Goal: Transaction & Acquisition: Purchase product/service

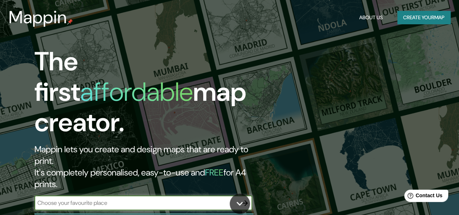
click at [247, 199] on icon "button" at bounding box center [245, 203] width 9 height 9
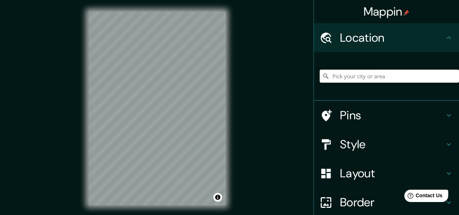
click at [367, 76] on input "Pick your city or area" at bounding box center [389, 76] width 139 height 13
click at [343, 73] on input "ica" at bounding box center [389, 76] width 139 height 13
click at [445, 141] on icon at bounding box center [449, 144] width 9 height 9
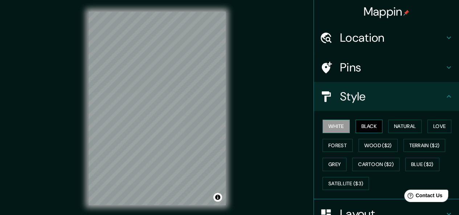
click at [366, 125] on button "Black" at bounding box center [369, 126] width 27 height 13
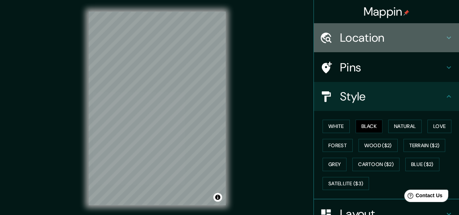
click at [381, 40] on h4 "Location" at bounding box center [392, 37] width 105 height 15
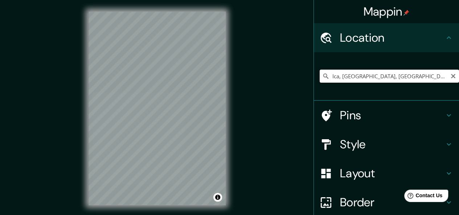
click at [372, 74] on input "Ica, [GEOGRAPHIC_DATA], [GEOGRAPHIC_DATA]" at bounding box center [389, 76] width 139 height 13
click at [290, 110] on div "Mappin Location [GEOGRAPHIC_DATA], [GEOGRAPHIC_DATA], [GEOGRAPHIC_DATA] Pins St…" at bounding box center [229, 114] width 459 height 229
click at [362, 77] on input "[GEOGRAPHIC_DATA], [GEOGRAPHIC_DATA], [GEOGRAPHIC_DATA]" at bounding box center [389, 76] width 139 height 13
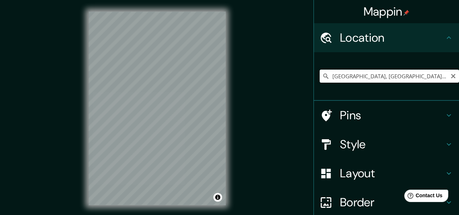
click at [362, 77] on input "[GEOGRAPHIC_DATA], [GEOGRAPHIC_DATA], [GEOGRAPHIC_DATA]" at bounding box center [389, 76] width 139 height 13
click at [59, 111] on div "Mappin Location [GEOGRAPHIC_DATA], [GEOGRAPHIC_DATA], [GEOGRAPHIC_DATA] Pins St…" at bounding box center [229, 114] width 459 height 229
click at [139, 9] on div "© Mapbox © OpenStreetMap Improve this map" at bounding box center [157, 108] width 160 height 217
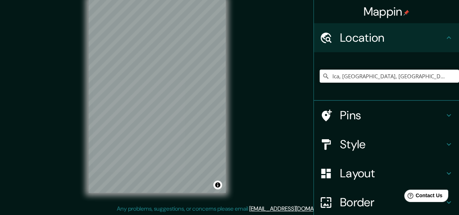
scroll to position [13, 0]
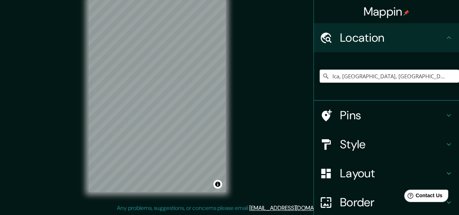
click at [427, 140] on h4 "Style" at bounding box center [392, 144] width 105 height 15
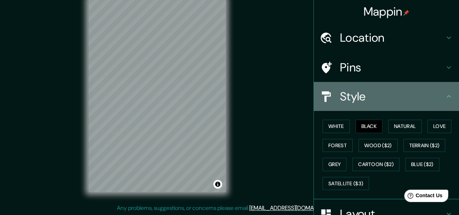
click at [420, 100] on h4 "Style" at bounding box center [392, 96] width 105 height 15
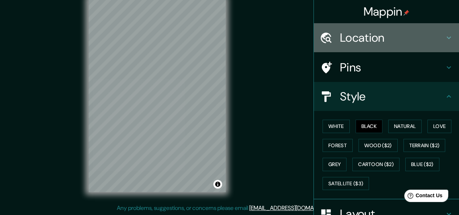
click at [390, 42] on h4 "Location" at bounding box center [392, 37] width 105 height 15
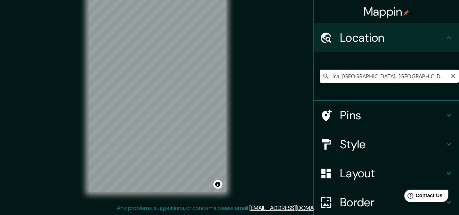
click at [421, 77] on input "Ica, [GEOGRAPHIC_DATA], [GEOGRAPHIC_DATA]" at bounding box center [389, 76] width 139 height 13
drag, startPoint x: 421, startPoint y: 77, endPoint x: 337, endPoint y: 80, distance: 83.9
click at [337, 80] on input "Ica, [GEOGRAPHIC_DATA], [GEOGRAPHIC_DATA]" at bounding box center [389, 76] width 139 height 13
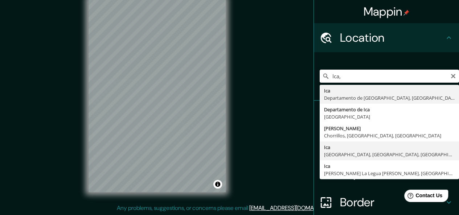
scroll to position [62, 0]
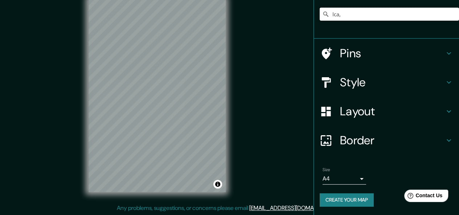
type input "Ica,"
click at [349, 179] on body "Mappin Location [GEOGRAPHIC_DATA], [GEOGRAPHIC_DATA] [GEOGRAPHIC_DATA], [GEOGRA…" at bounding box center [229, 94] width 459 height 215
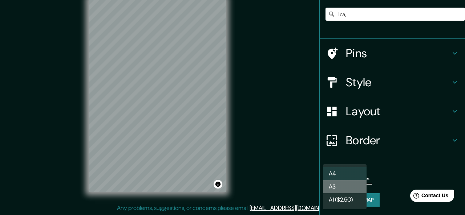
click at [346, 186] on li "A3" at bounding box center [345, 186] width 44 height 13
type input "a4"
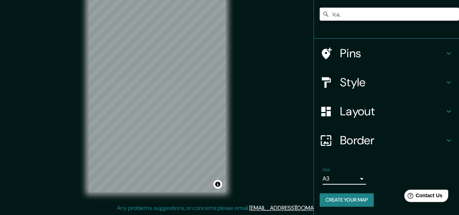
click at [388, 83] on h4 "Style" at bounding box center [392, 82] width 105 height 15
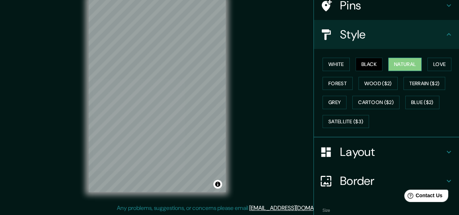
click at [402, 59] on button "Natural" at bounding box center [404, 64] width 33 height 13
click at [338, 80] on button "Forest" at bounding box center [338, 83] width 30 height 13
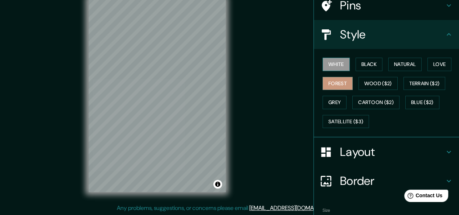
click at [335, 62] on button "White" at bounding box center [336, 64] width 27 height 13
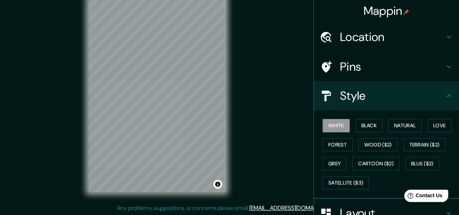
scroll to position [0, 0]
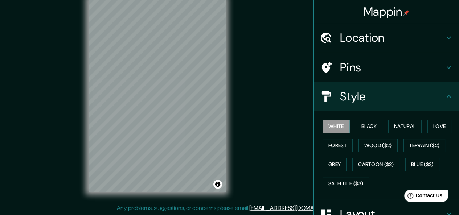
click at [408, 42] on h4 "Location" at bounding box center [392, 37] width 105 height 15
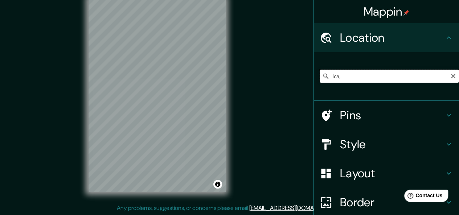
click at [386, 80] on input "Ica," at bounding box center [389, 76] width 139 height 13
click at [417, 76] on input "Ica, [GEOGRAPHIC_DATA], [GEOGRAPHIC_DATA]" at bounding box center [389, 76] width 139 height 13
click at [417, 76] on input "[GEOGRAPHIC_DATA], [GEOGRAPHIC_DATA], [GEOGRAPHIC_DATA]" at bounding box center [389, 76] width 139 height 13
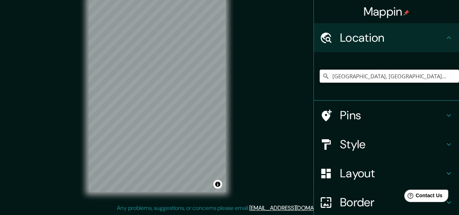
click at [417, 76] on input "[GEOGRAPHIC_DATA], [GEOGRAPHIC_DATA], [GEOGRAPHIC_DATA]" at bounding box center [389, 76] width 139 height 13
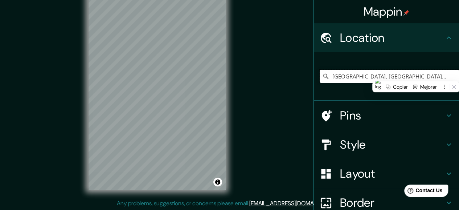
click at [417, 76] on input "[GEOGRAPHIC_DATA], [GEOGRAPHIC_DATA], [GEOGRAPHIC_DATA]" at bounding box center [389, 76] width 139 height 13
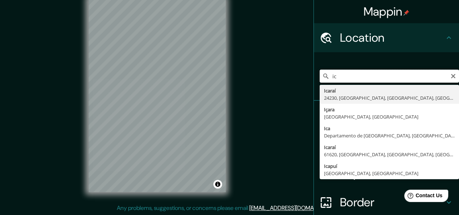
type input "i"
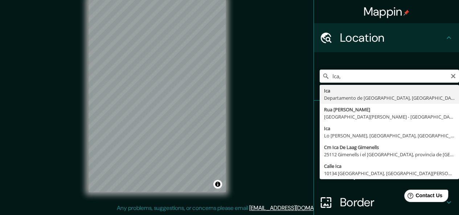
type input "Ica, [GEOGRAPHIC_DATA], [GEOGRAPHIC_DATA]"
